Goal: Obtain resource: Obtain resource

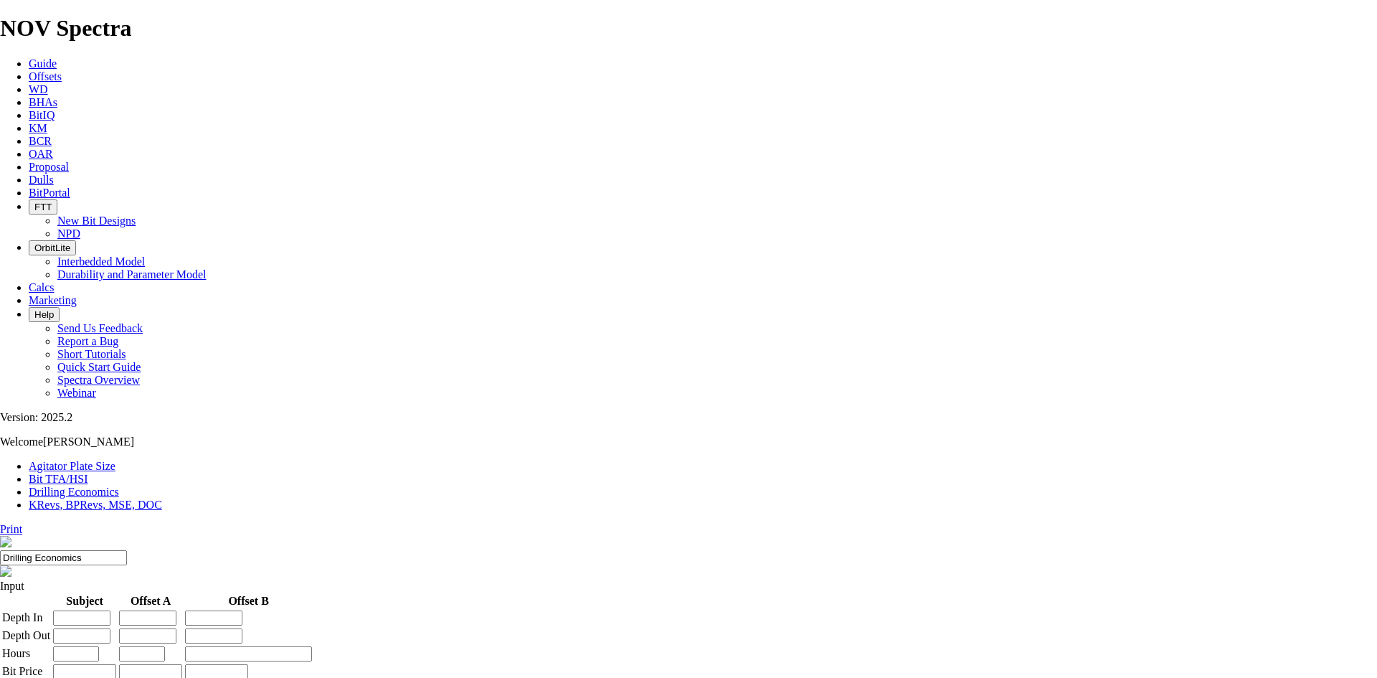
click at [62, 70] on span "Offsets" at bounding box center [45, 76] width 33 height 12
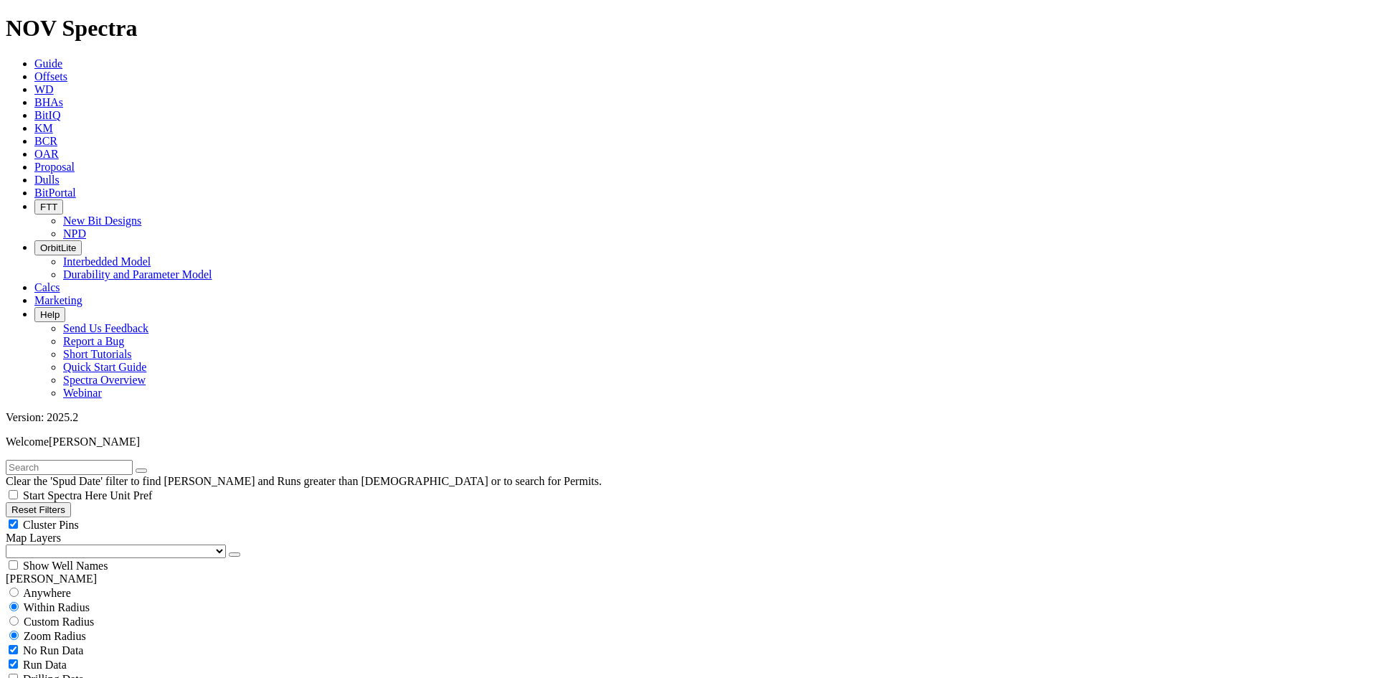
scroll to position [72, 0]
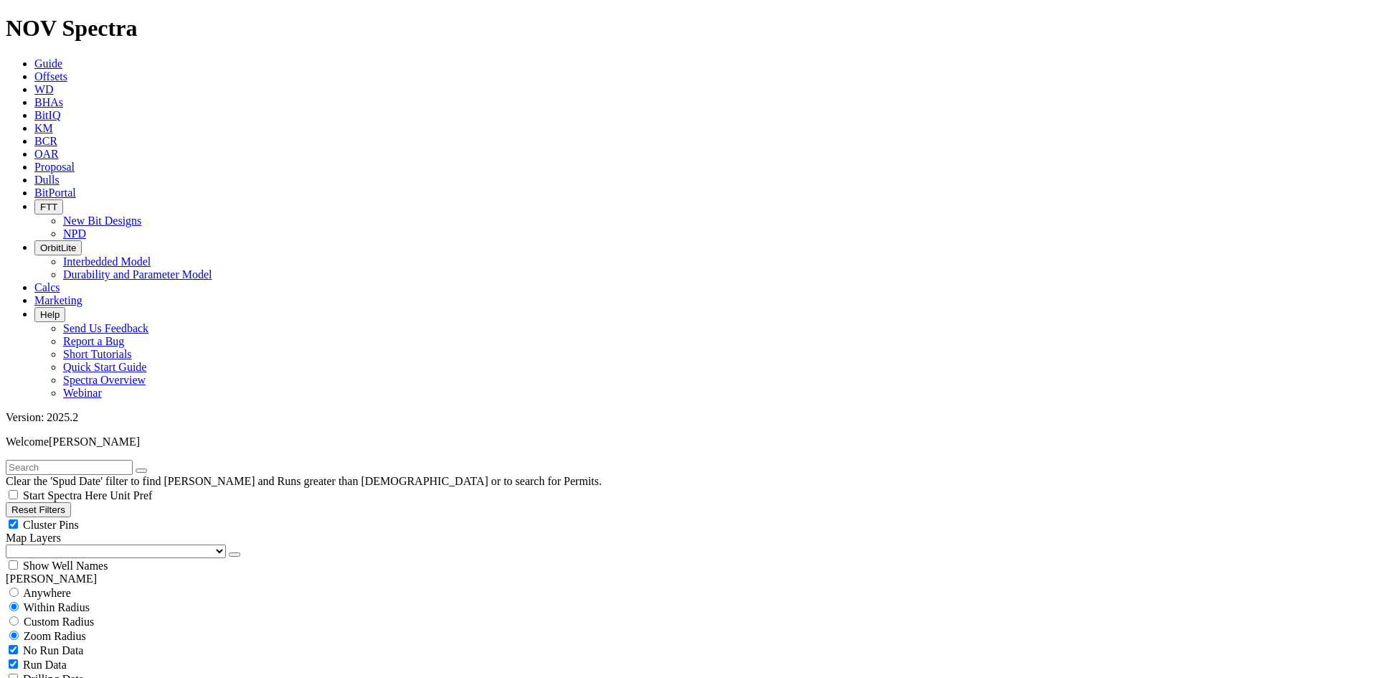
select select "9.875"
checkbox input "false"
select select "? number:9.875 ?"
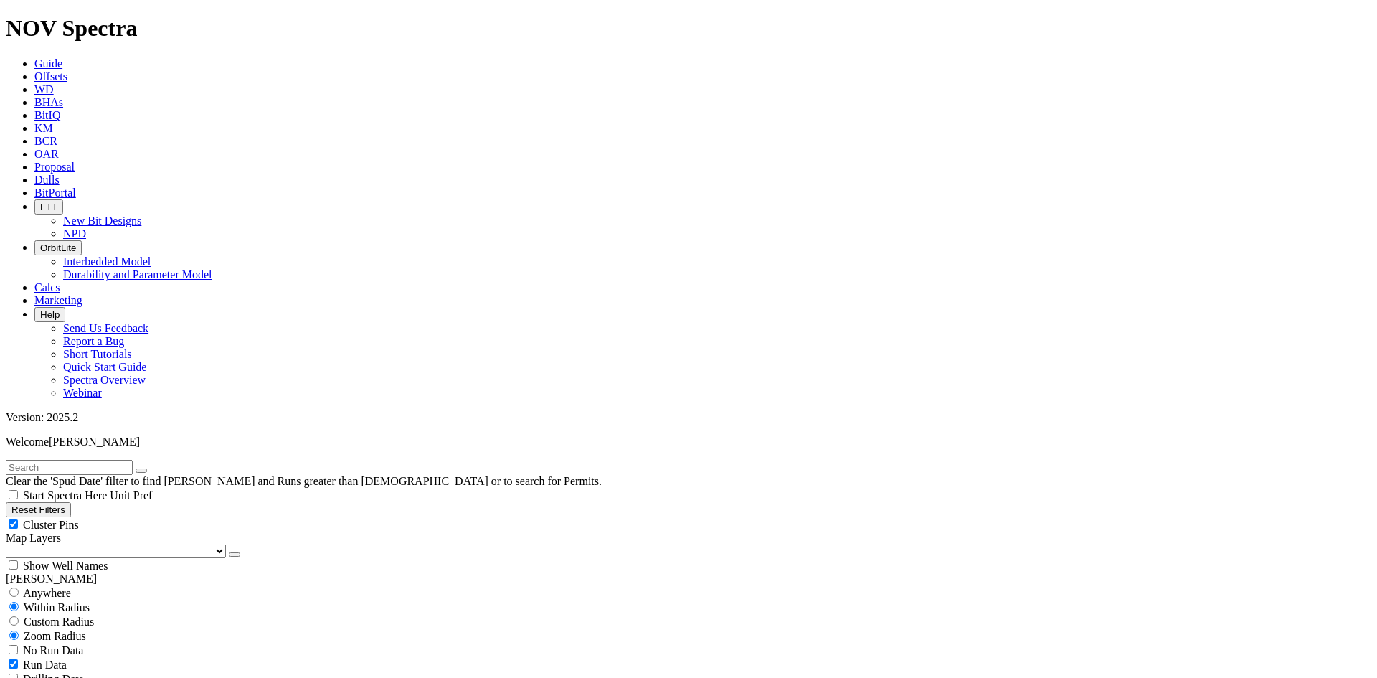
type input "5000"
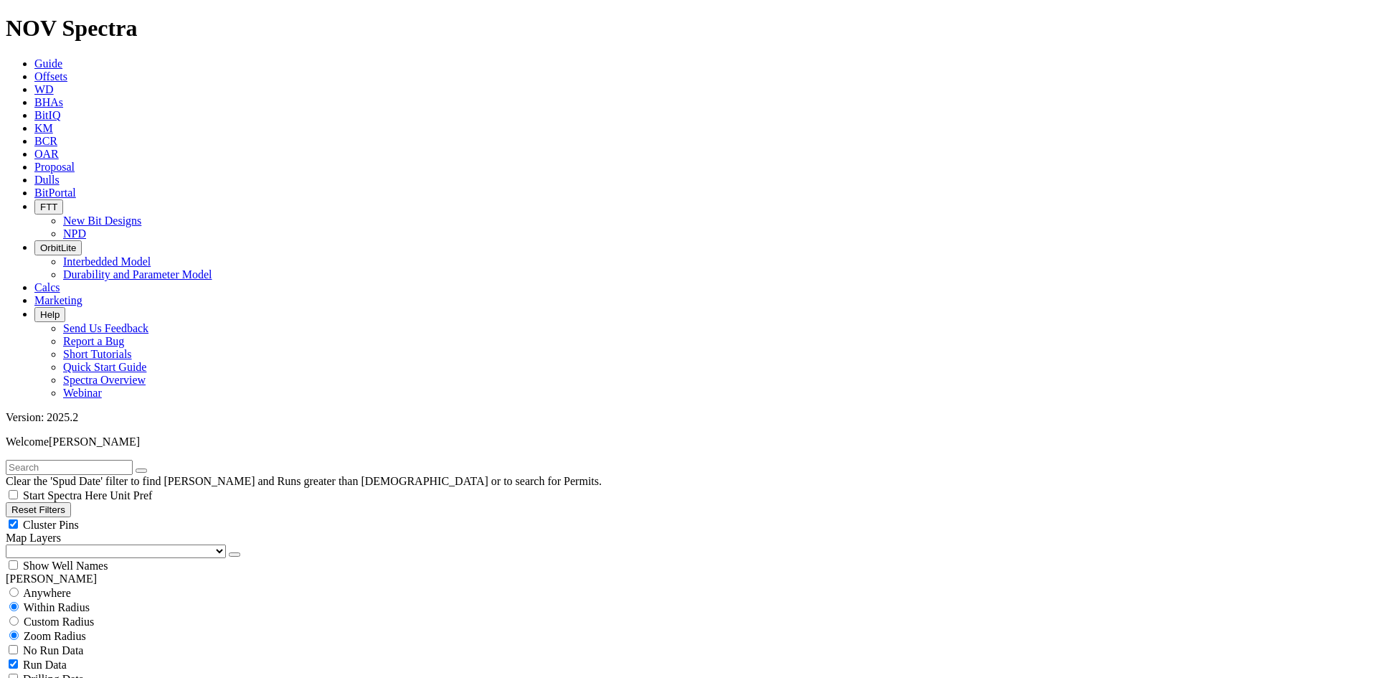
select select "? number:12.25 ?"
